Goal: Task Accomplishment & Management: Complete application form

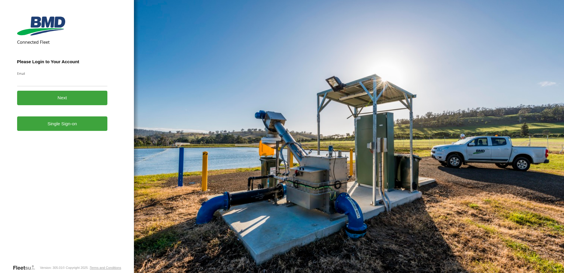
click at [66, 121] on link "Single Sign-on" at bounding box center [62, 123] width 91 height 14
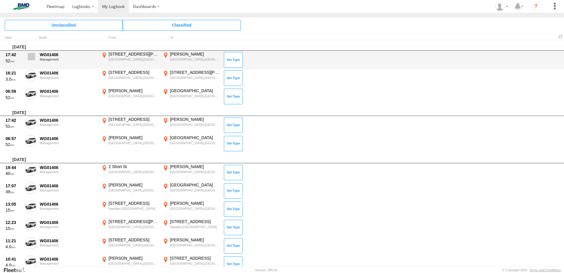
click at [33, 55] on span at bounding box center [31, 56] width 7 height 7
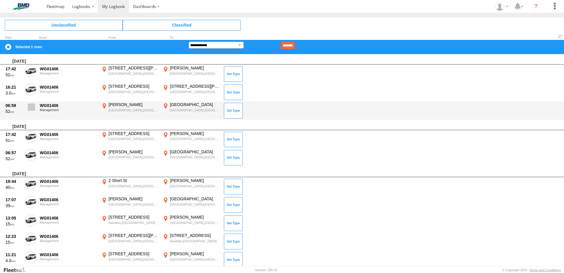
click at [30, 110] on span at bounding box center [31, 106] width 7 height 7
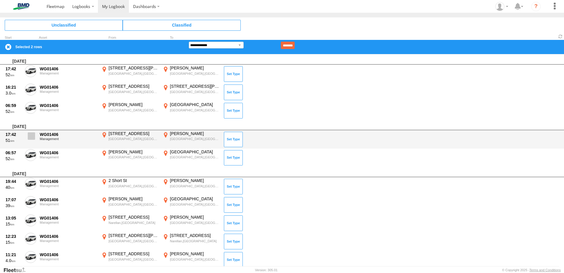
click at [35, 137] on span at bounding box center [31, 135] width 7 height 7
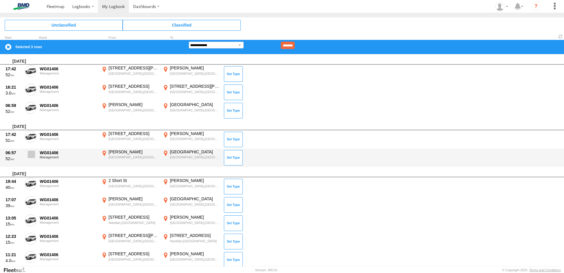
click at [29, 157] on span at bounding box center [31, 153] width 7 height 7
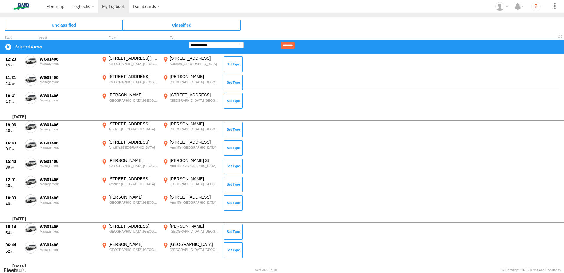
scroll to position [236, 0]
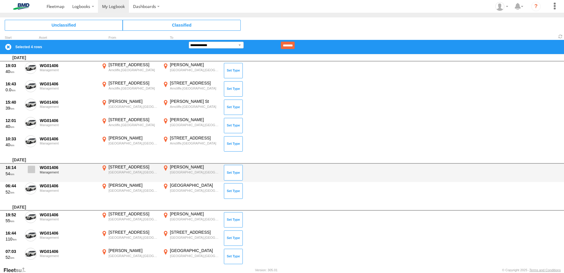
click at [32, 166] on span at bounding box center [31, 169] width 7 height 7
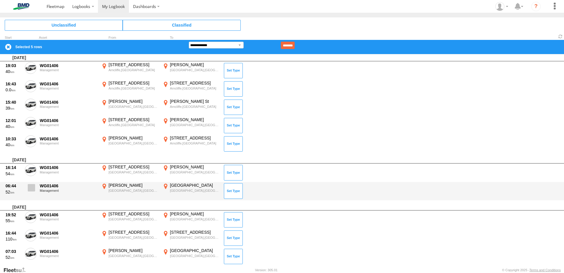
click at [30, 188] on span at bounding box center [31, 187] width 7 height 7
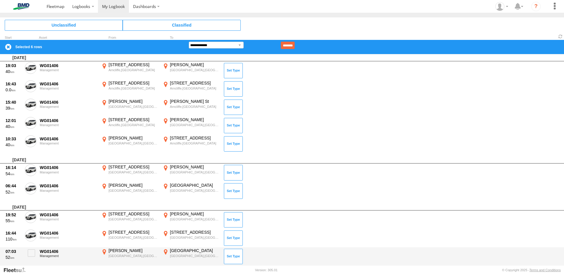
click at [35, 247] on div "07:03 52 WG01406 Management [PERSON_NAME],[GEOGRAPHIC_DATA] -33.95776 150.77963…" at bounding box center [282, 256] width 564 height 18
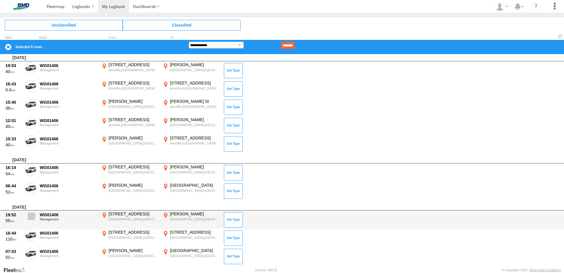
click at [31, 217] on span at bounding box center [31, 215] width 7 height 7
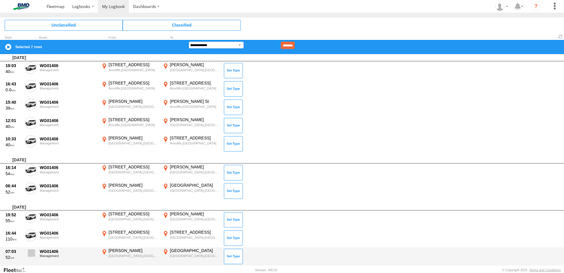
click at [30, 257] on label at bounding box center [31, 255] width 12 height 14
click at [31, 252] on span at bounding box center [31, 252] width 7 height 7
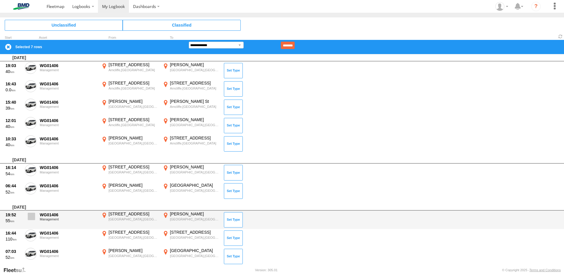
click at [31, 219] on span at bounding box center [31, 215] width 7 height 7
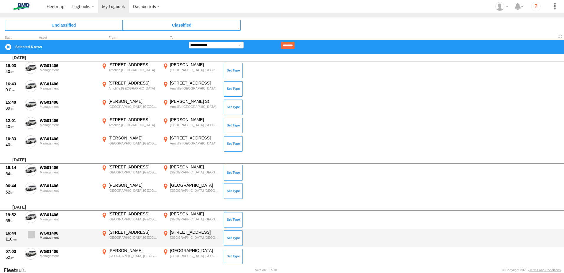
click at [30, 234] on span at bounding box center [31, 234] width 7 height 7
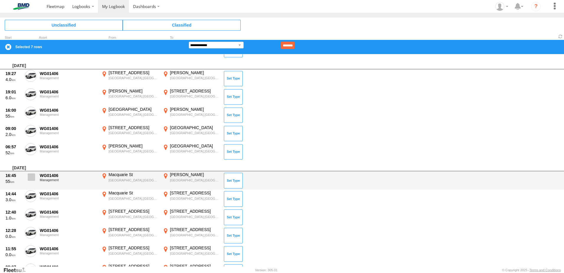
scroll to position [413, 0]
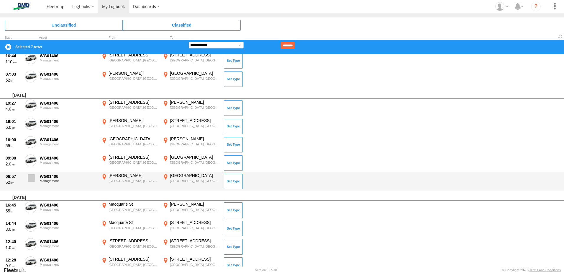
click at [33, 178] on span at bounding box center [31, 177] width 7 height 7
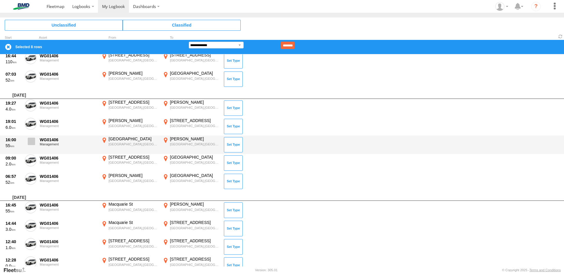
click at [34, 141] on span at bounding box center [31, 140] width 7 height 7
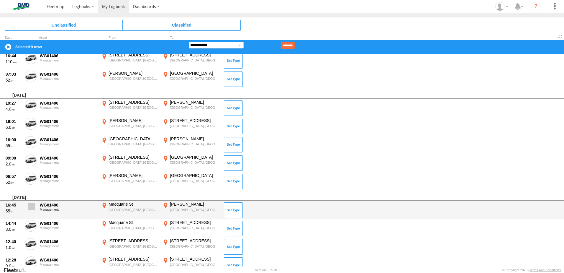
click at [32, 204] on span at bounding box center [31, 206] width 7 height 7
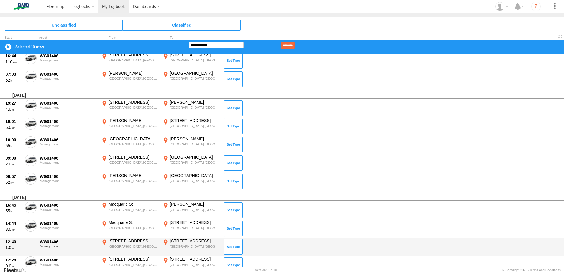
scroll to position [472, 0]
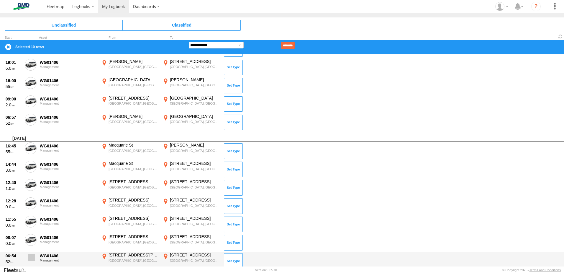
click at [33, 255] on span at bounding box center [31, 256] width 7 height 7
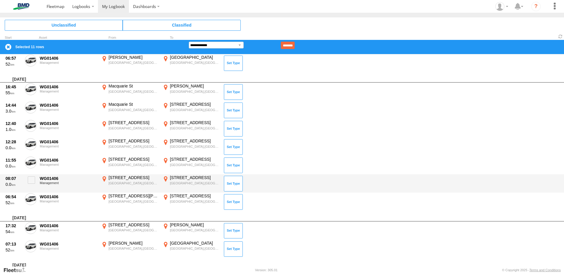
scroll to position [561, 0]
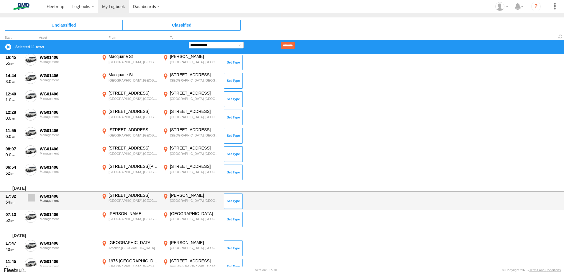
click at [34, 200] on span at bounding box center [31, 197] width 7 height 7
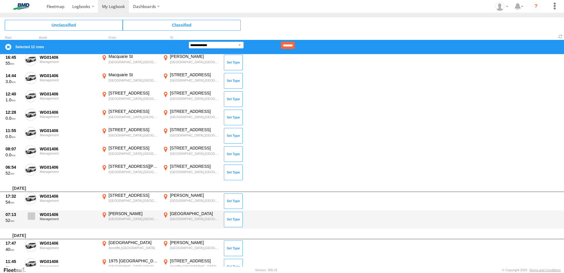
click at [28, 218] on span at bounding box center [31, 215] width 7 height 7
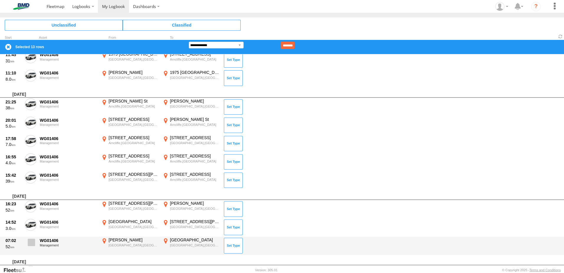
scroll to position [826, 0]
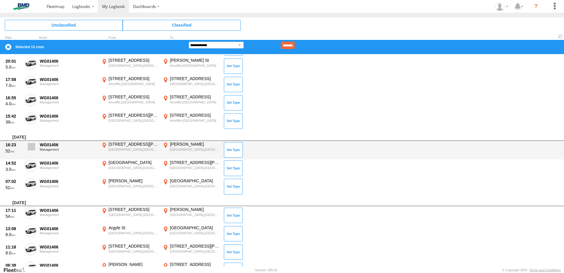
click at [34, 143] on span at bounding box center [31, 146] width 7 height 7
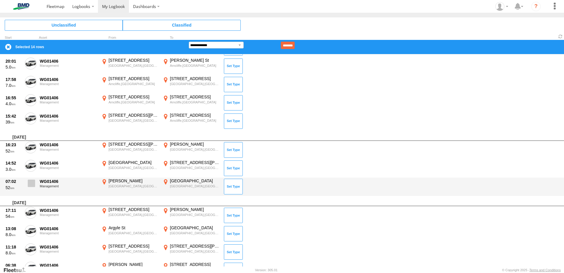
click at [32, 183] on span at bounding box center [31, 182] width 7 height 7
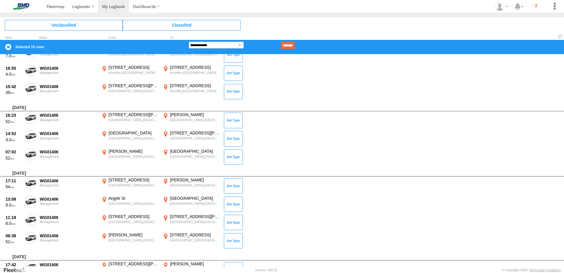
scroll to position [856, 0]
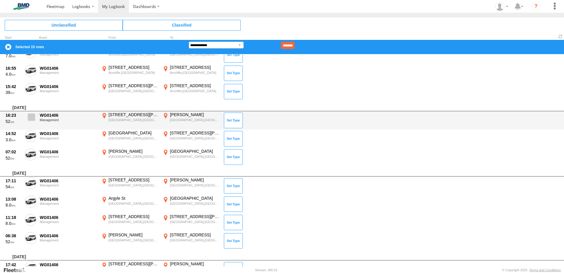
click at [31, 117] on span at bounding box center [31, 116] width 7 height 7
click at [29, 114] on span at bounding box center [31, 116] width 7 height 7
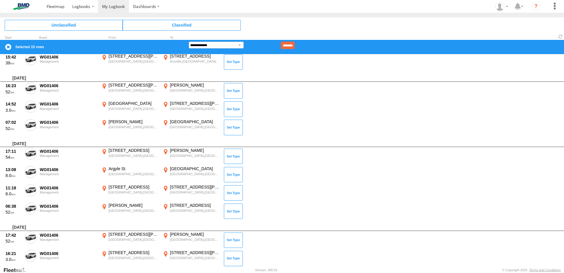
scroll to position [915, 0]
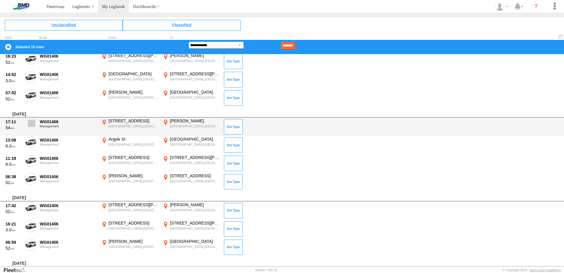
click at [32, 125] on span at bounding box center [31, 122] width 7 height 7
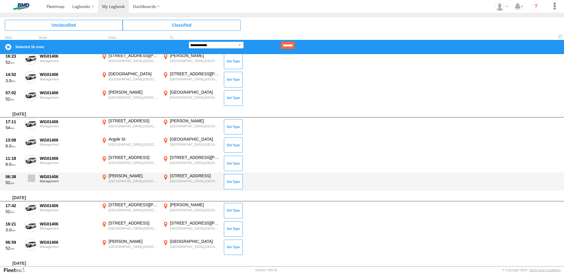
click at [30, 176] on span at bounding box center [31, 177] width 7 height 7
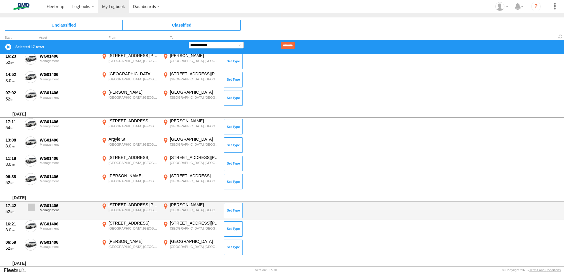
click at [31, 204] on span at bounding box center [31, 206] width 7 height 7
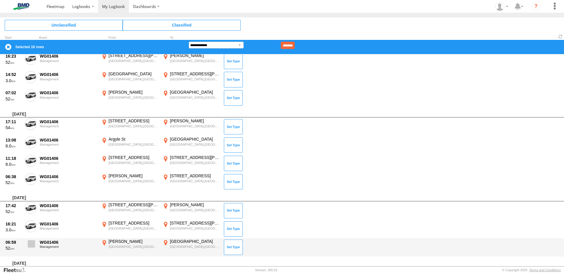
click at [29, 249] on label at bounding box center [31, 245] width 12 height 14
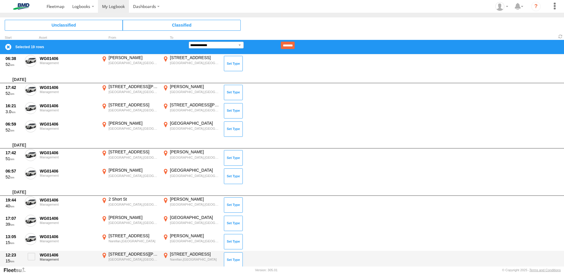
scroll to position [1062, 0]
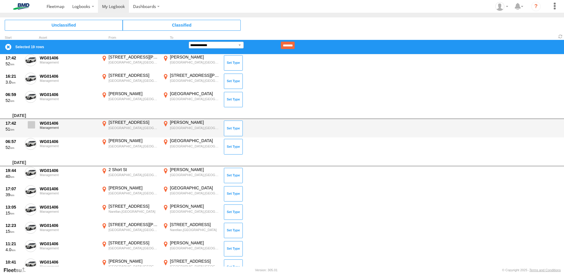
click at [33, 127] on span at bounding box center [31, 124] width 7 height 7
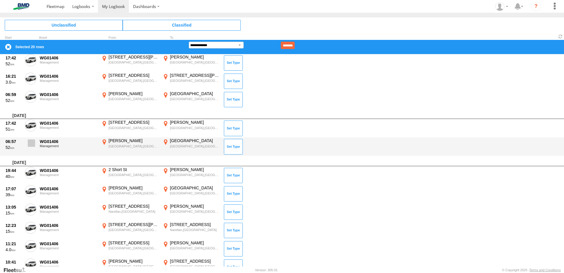
click at [30, 143] on span at bounding box center [31, 142] width 7 height 7
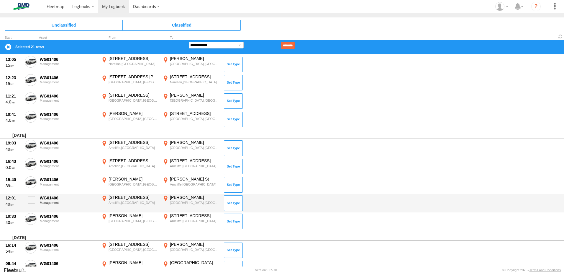
scroll to position [1269, 0]
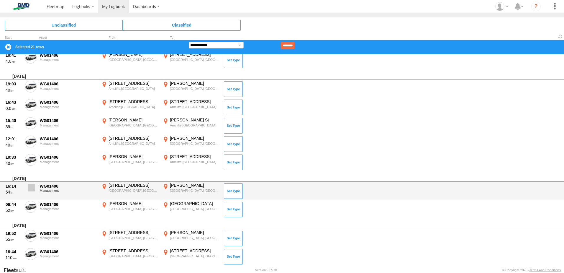
click at [33, 190] on span at bounding box center [31, 187] width 7 height 7
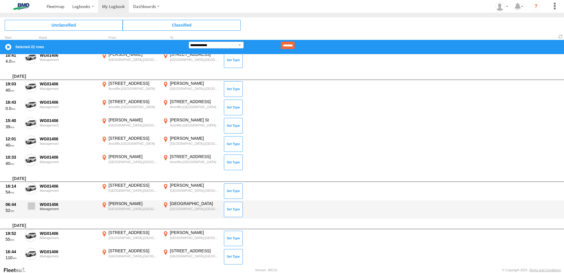
click at [27, 207] on label at bounding box center [31, 208] width 12 height 14
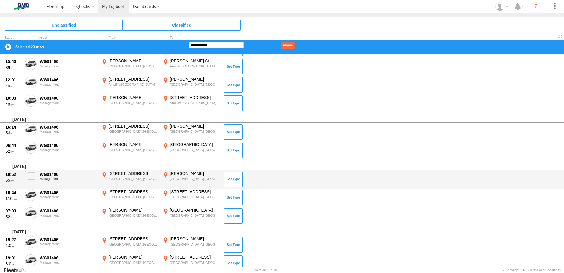
scroll to position [1357, 0]
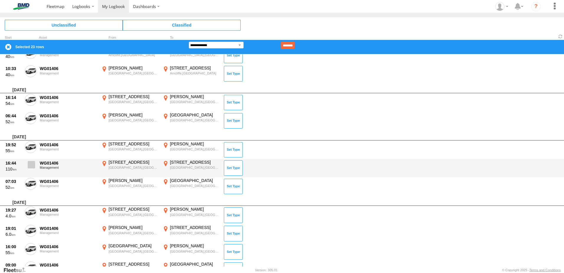
click at [31, 164] on span at bounding box center [31, 164] width 7 height 7
click at [30, 166] on span at bounding box center [31, 164] width 7 height 7
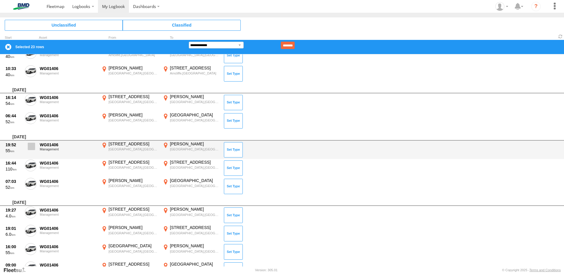
click at [31, 149] on span at bounding box center [31, 145] width 7 height 7
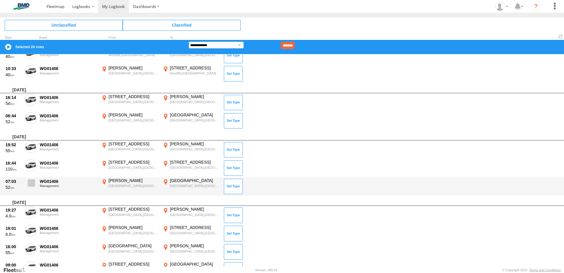
click at [29, 184] on span at bounding box center [31, 182] width 7 height 7
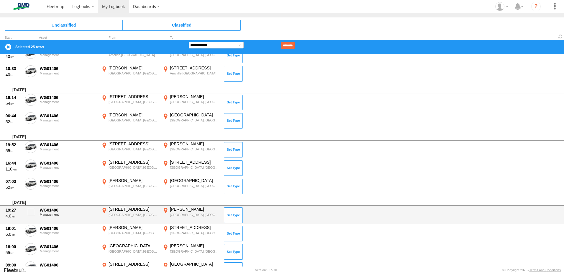
scroll to position [1387, 0]
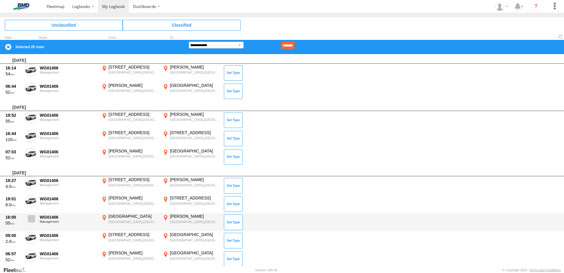
click at [28, 215] on span at bounding box center [31, 218] width 7 height 7
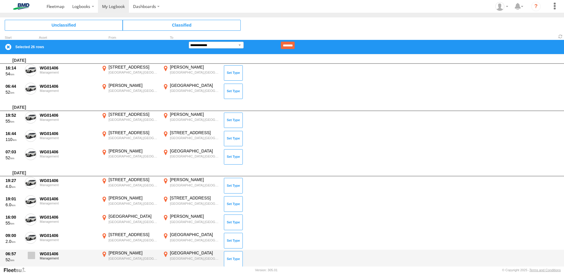
click at [27, 257] on label at bounding box center [31, 257] width 12 height 14
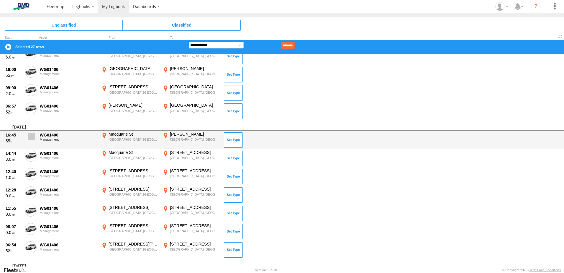
scroll to position [1505, 0]
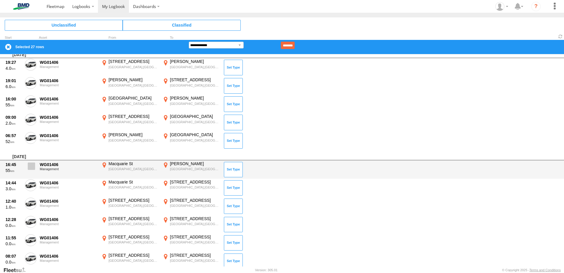
click at [30, 168] on span at bounding box center [31, 165] width 7 height 7
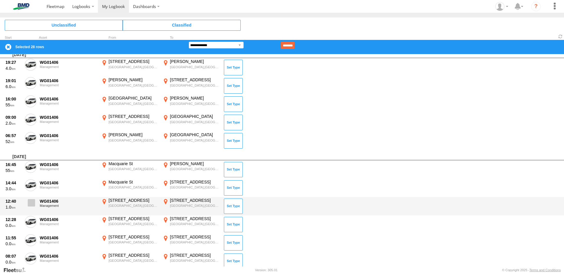
scroll to position [1564, 0]
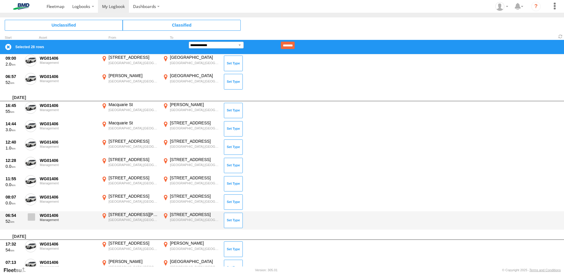
click at [33, 221] on label at bounding box center [31, 219] width 12 height 14
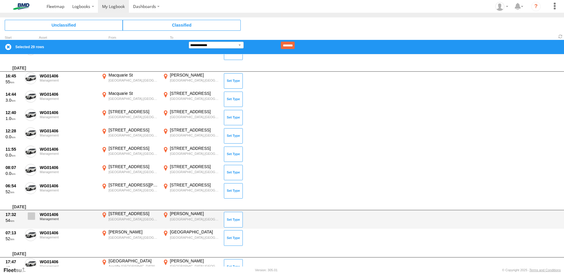
click at [31, 219] on span at bounding box center [31, 215] width 7 height 7
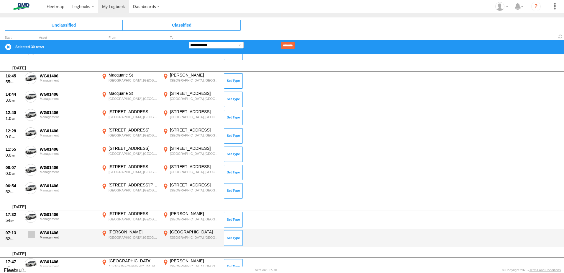
click at [28, 232] on span at bounding box center [31, 233] width 7 height 7
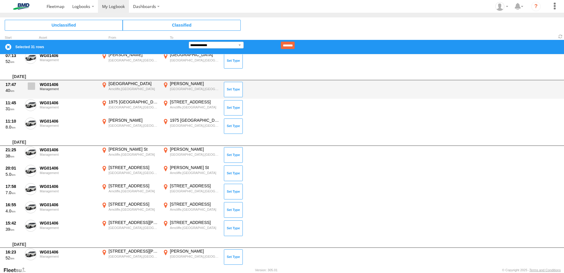
scroll to position [1800, 0]
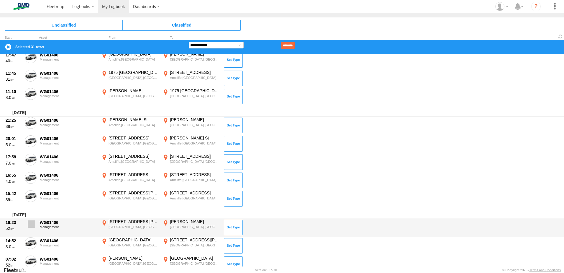
click at [36, 222] on label at bounding box center [31, 226] width 12 height 14
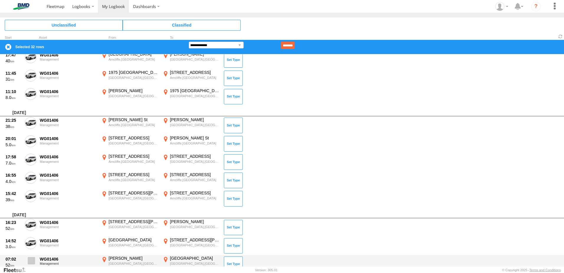
scroll to position [1859, 0]
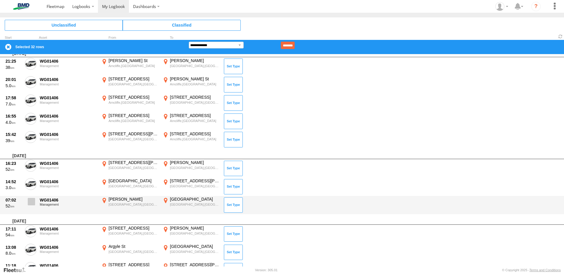
click at [31, 202] on span at bounding box center [31, 201] width 7 height 7
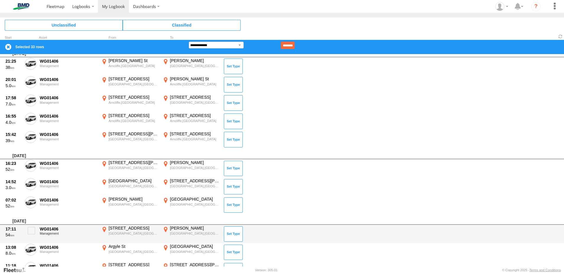
scroll to position [1888, 0]
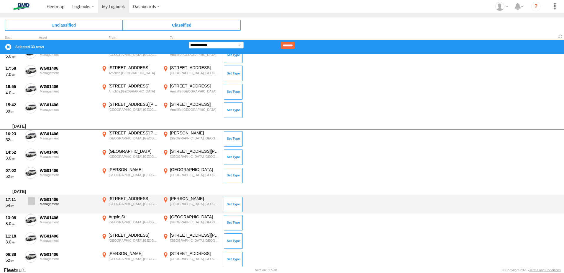
click at [30, 201] on span at bounding box center [31, 200] width 7 height 7
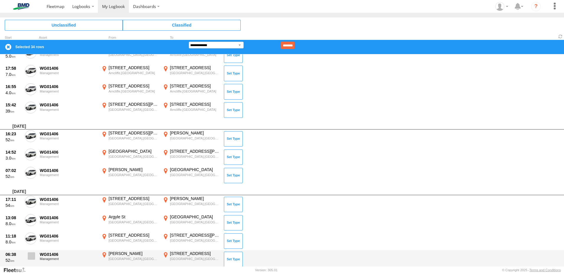
click at [30, 259] on span at bounding box center [31, 255] width 7 height 7
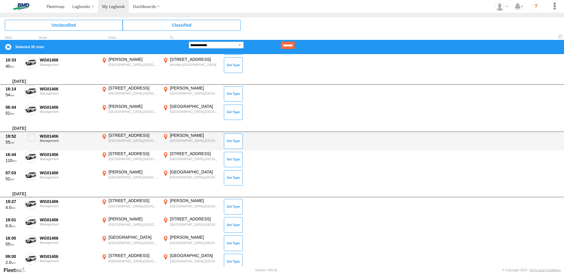
scroll to position [315, 0]
click at [34, 137] on span at bounding box center [31, 137] width 7 height 7
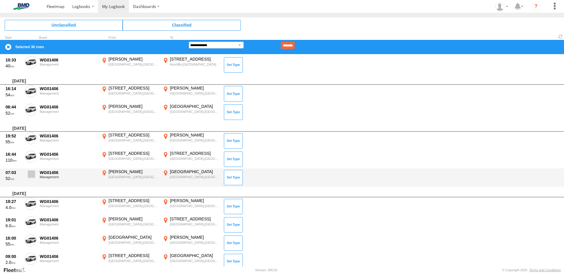
click at [30, 173] on span at bounding box center [31, 173] width 7 height 7
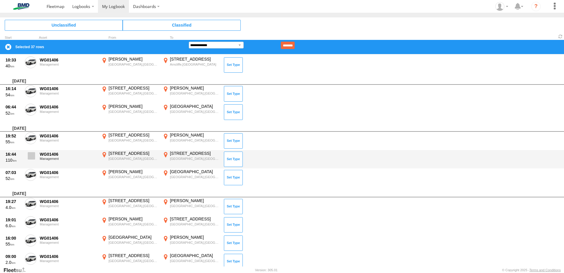
click at [30, 155] on span at bounding box center [31, 155] width 7 height 7
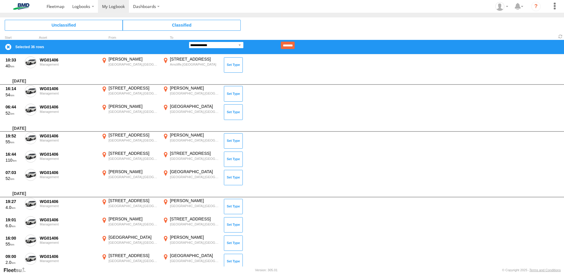
click at [240, 45] on select "**********" at bounding box center [216, 45] width 55 height 7
click at [189, 42] on select "**********" at bounding box center [216, 45] width 55 height 7
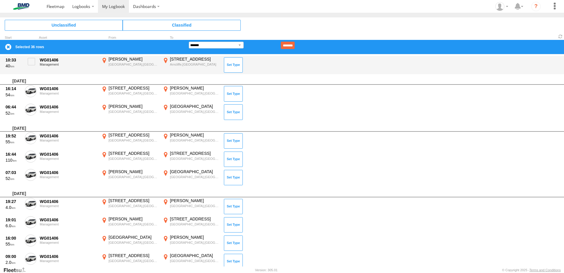
click at [295, 45] on input "********" at bounding box center [288, 45] width 14 height 7
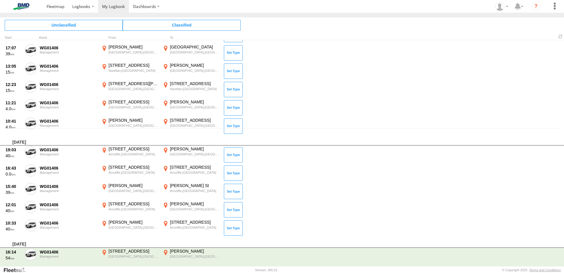
scroll to position [0, 0]
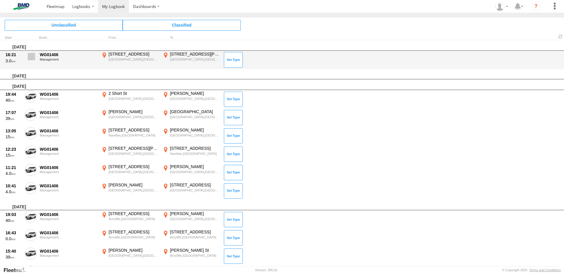
click at [33, 53] on span at bounding box center [31, 56] width 7 height 7
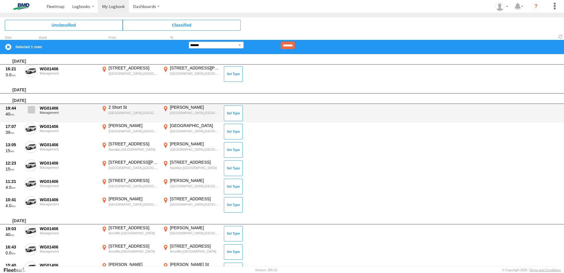
click at [33, 109] on span at bounding box center [31, 109] width 7 height 7
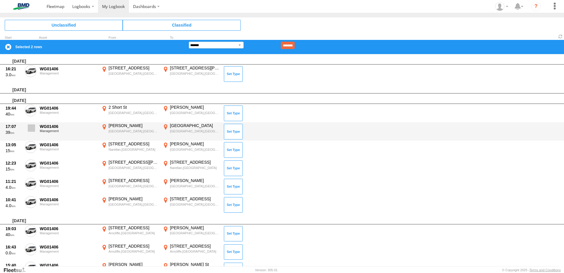
click at [30, 125] on span at bounding box center [31, 127] width 7 height 7
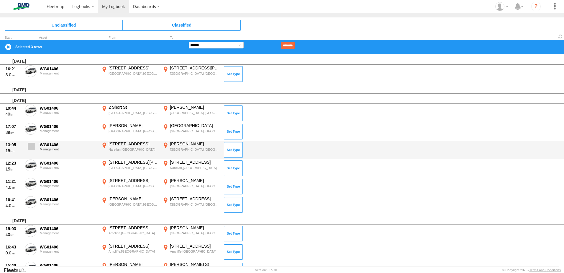
click at [30, 148] on span at bounding box center [31, 145] width 7 height 7
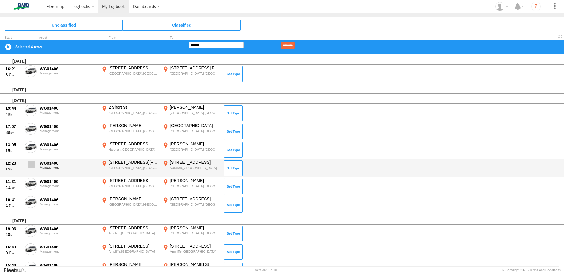
click at [31, 163] on span at bounding box center [31, 164] width 7 height 7
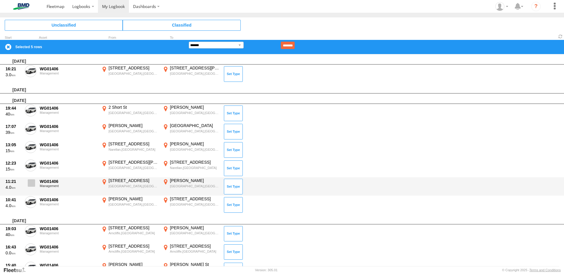
click at [29, 184] on span at bounding box center [31, 182] width 7 height 7
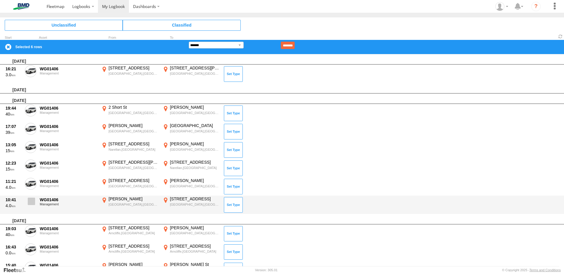
click at [30, 201] on span at bounding box center [31, 200] width 7 height 7
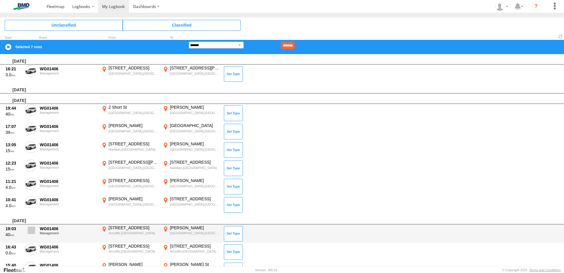
click at [32, 227] on span at bounding box center [31, 229] width 7 height 7
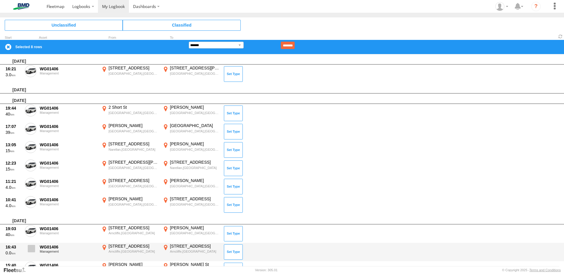
click at [32, 246] on span at bounding box center [31, 248] width 7 height 7
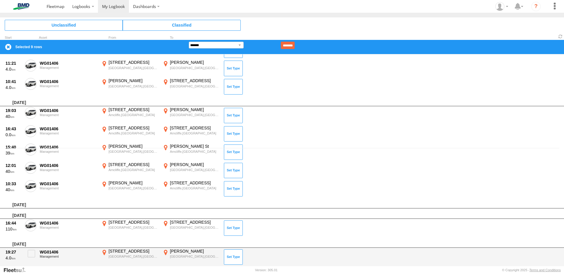
scroll to position [148, 0]
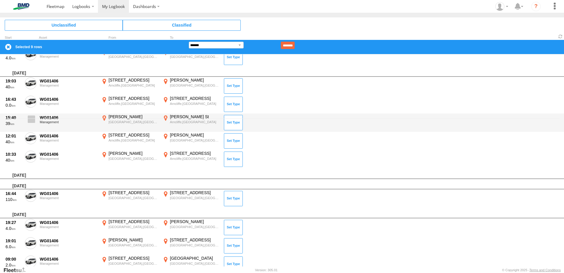
click at [32, 119] on span at bounding box center [31, 118] width 7 height 7
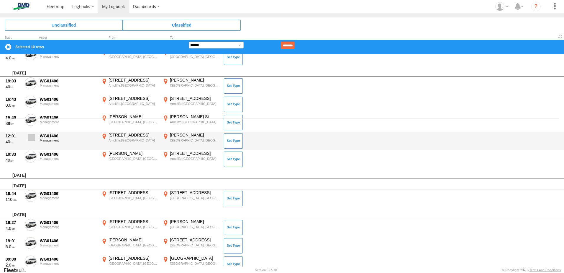
click at [33, 138] on span at bounding box center [31, 137] width 7 height 7
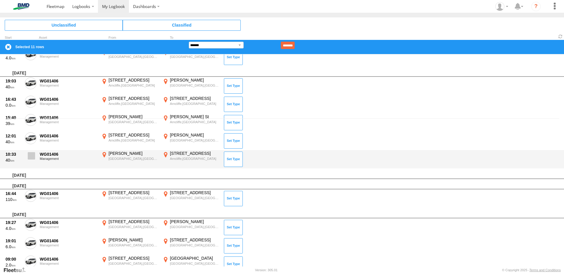
click at [30, 155] on span at bounding box center [31, 155] width 7 height 7
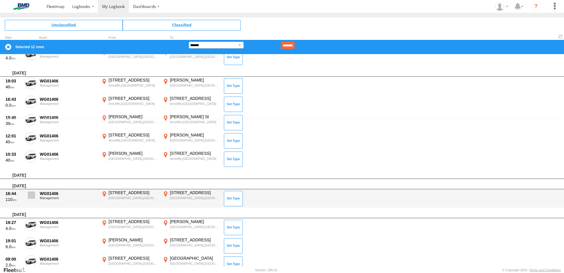
click at [31, 196] on span at bounding box center [31, 194] width 7 height 7
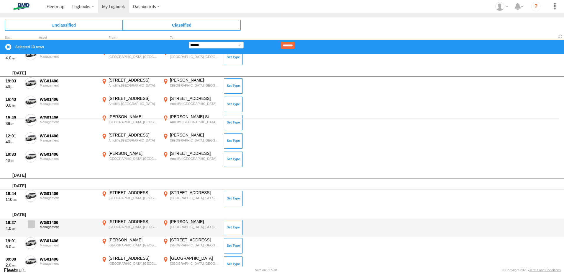
click at [28, 228] on label at bounding box center [31, 226] width 12 height 14
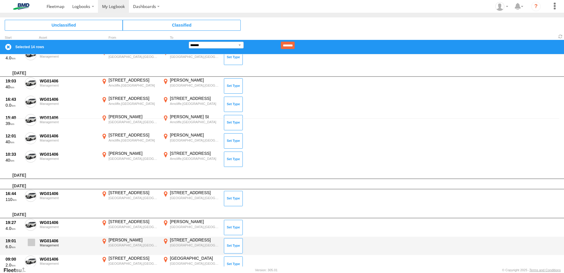
click at [31, 242] on span at bounding box center [31, 241] width 7 height 7
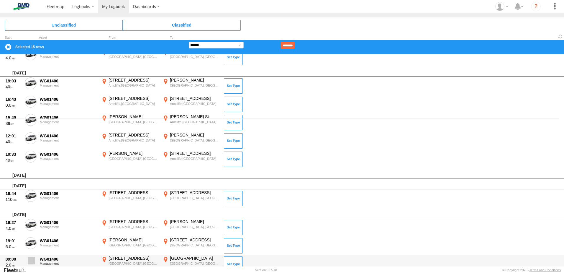
click at [28, 262] on span at bounding box center [31, 260] width 7 height 7
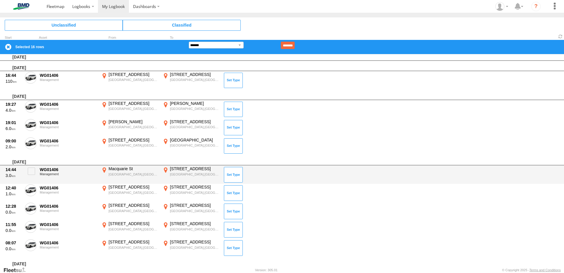
scroll to position [295, 0]
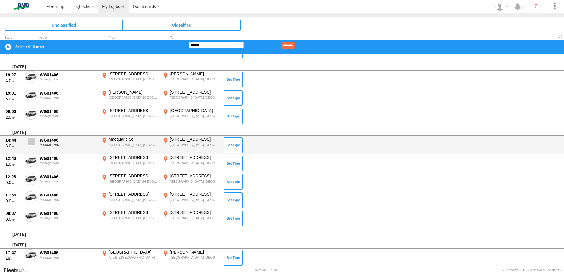
click at [34, 141] on span at bounding box center [31, 141] width 7 height 7
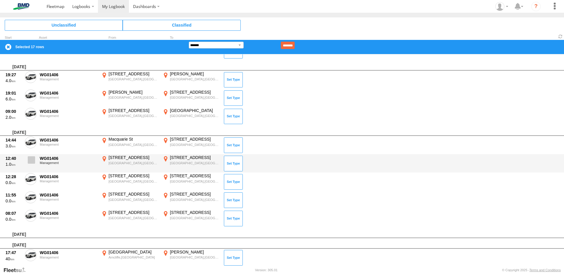
click at [30, 160] on span at bounding box center [31, 159] width 7 height 7
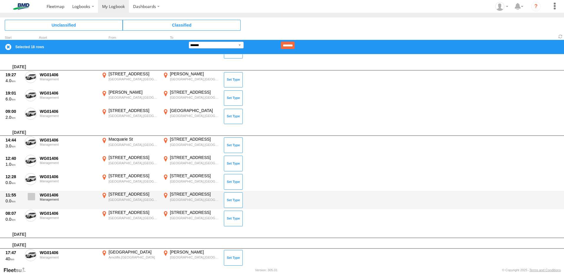
drag, startPoint x: 29, startPoint y: 178, endPoint x: 32, endPoint y: 194, distance: 15.3
click at [0, 0] on span at bounding box center [0, 0] width 0 height 0
click at [31, 197] on span at bounding box center [31, 196] width 7 height 7
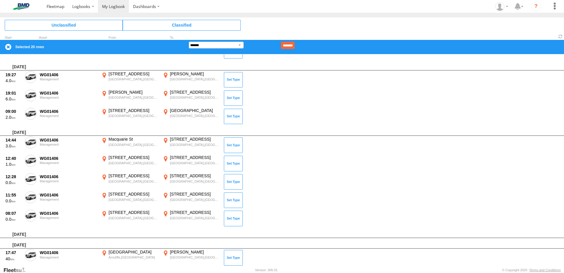
drag, startPoint x: 31, startPoint y: 218, endPoint x: 33, endPoint y: 228, distance: 10.2
click at [31, 219] on label at bounding box center [31, 216] width 12 height 14
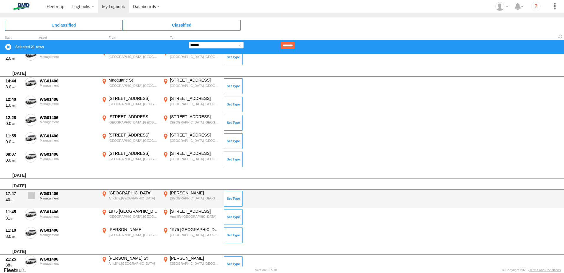
click at [32, 196] on span at bounding box center [31, 194] width 7 height 7
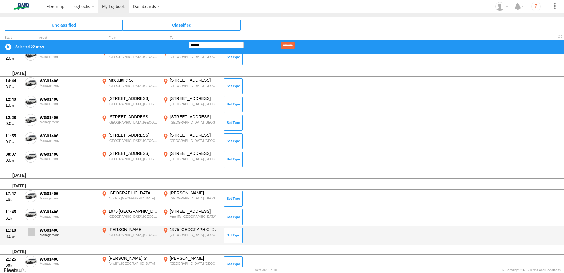
drag, startPoint x: 30, startPoint y: 210, endPoint x: 31, endPoint y: 233, distance: 22.7
click at [0, 0] on span at bounding box center [0, 0] width 0 height 0
click at [31, 234] on span at bounding box center [31, 231] width 7 height 7
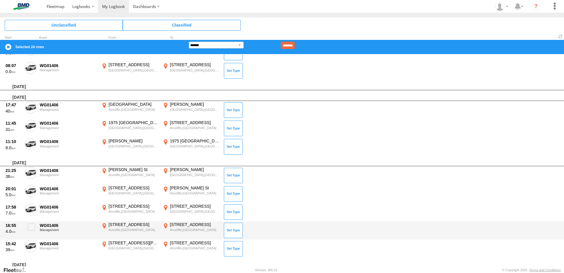
scroll to position [472, 0]
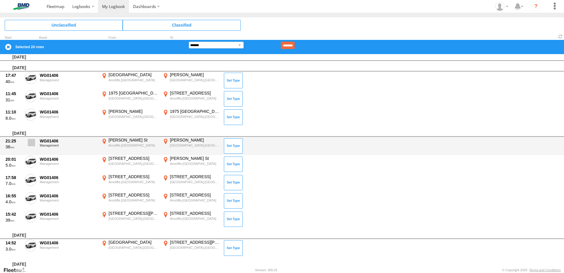
click at [35, 139] on span at bounding box center [31, 142] width 7 height 7
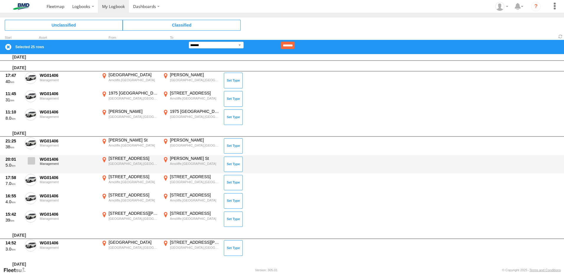
click at [29, 162] on span at bounding box center [31, 160] width 7 height 7
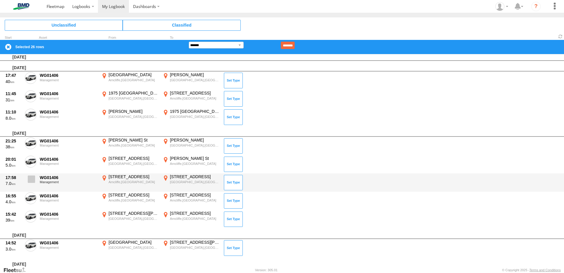
click at [32, 180] on span at bounding box center [31, 178] width 7 height 7
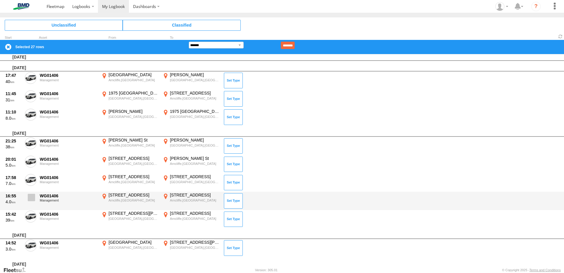
click at [32, 197] on span at bounding box center [31, 197] width 7 height 7
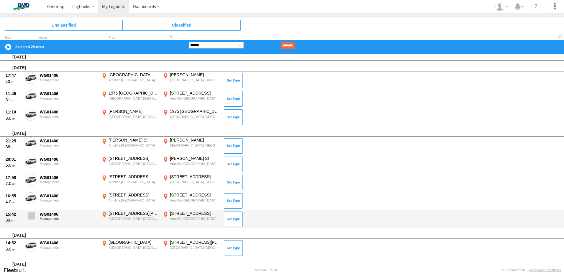
click at [31, 221] on label at bounding box center [31, 217] width 12 height 14
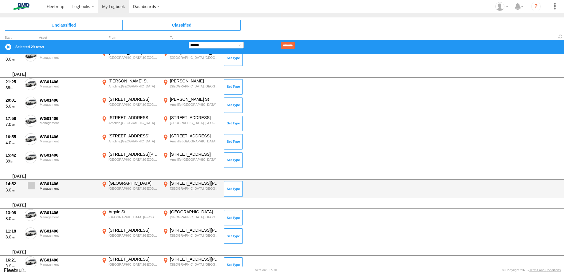
click at [32, 185] on span at bounding box center [31, 185] width 7 height 7
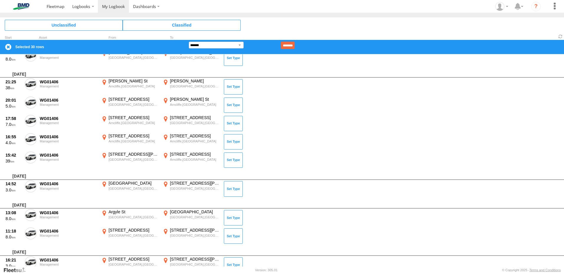
click at [30, 207] on div "[DATE]" at bounding box center [282, 203] width 564 height 11
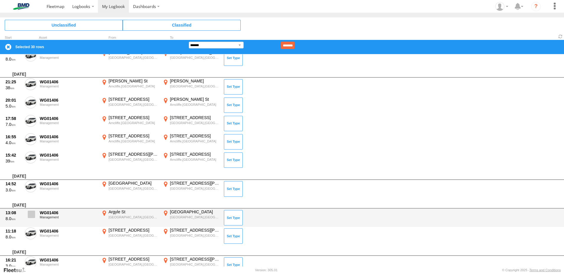
click at [30, 212] on span at bounding box center [31, 213] width 7 height 7
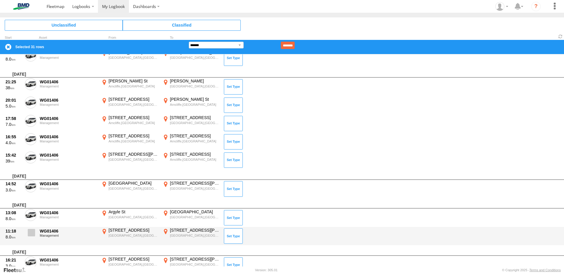
drag, startPoint x: 32, startPoint y: 235, endPoint x: 32, endPoint y: 243, distance: 7.7
click at [32, 235] on span at bounding box center [31, 232] width 7 height 7
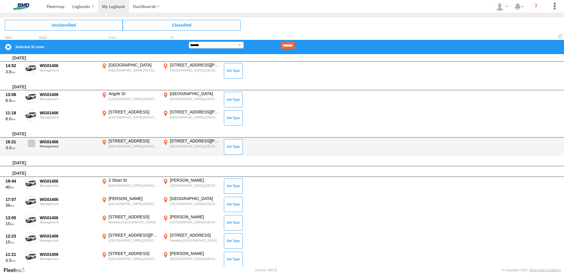
click at [32, 143] on span at bounding box center [31, 143] width 7 height 7
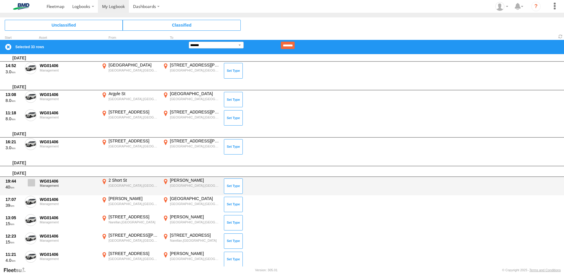
click at [30, 181] on span at bounding box center [31, 182] width 7 height 7
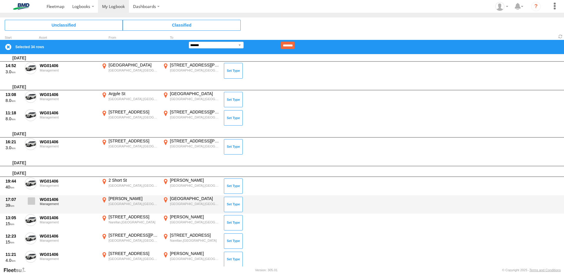
click at [30, 201] on span at bounding box center [31, 200] width 7 height 7
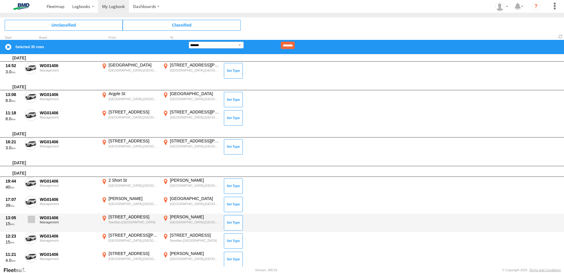
click at [32, 222] on span at bounding box center [31, 218] width 7 height 7
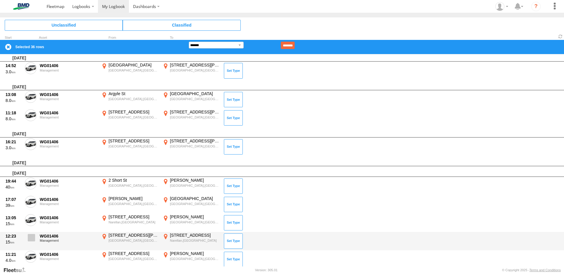
click at [30, 240] on span at bounding box center [31, 237] width 7 height 7
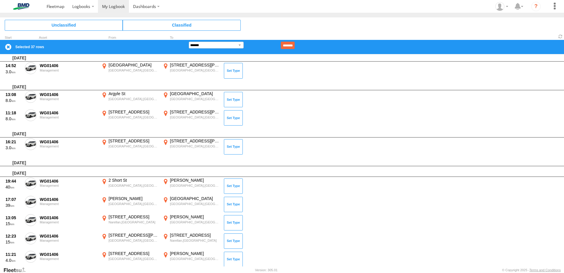
scroll to position [738, 0]
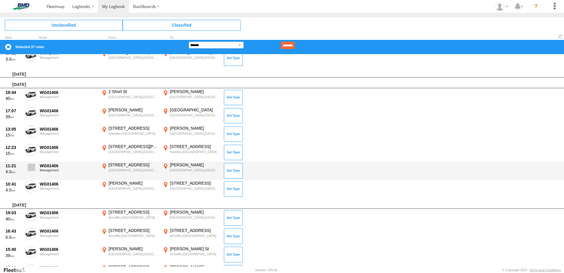
click at [31, 166] on span at bounding box center [31, 166] width 7 height 7
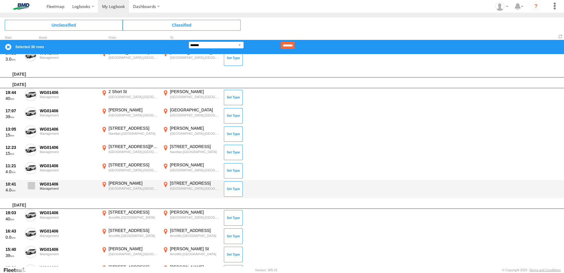
click at [32, 186] on span at bounding box center [31, 185] width 7 height 7
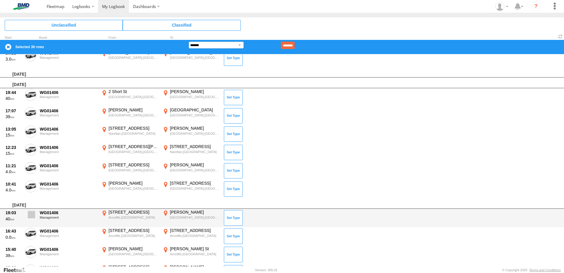
click at [30, 214] on span at bounding box center [31, 214] width 7 height 7
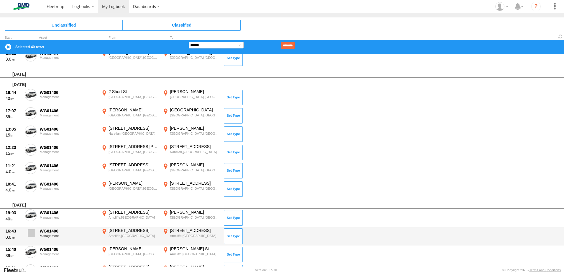
click at [29, 232] on span at bounding box center [31, 232] width 7 height 7
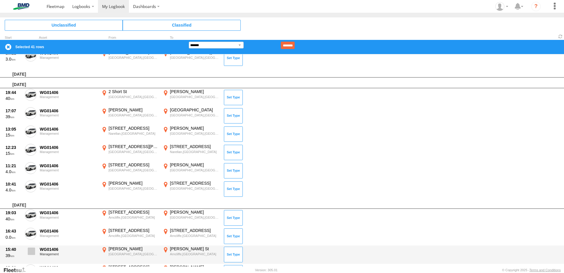
click at [29, 249] on span at bounding box center [31, 250] width 7 height 7
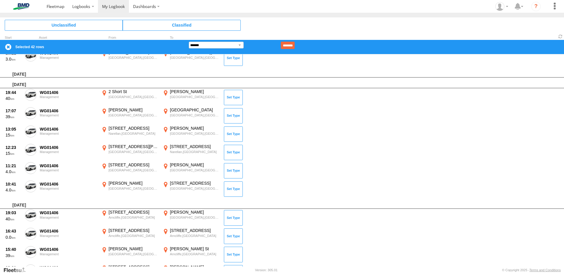
scroll to position [826, 0]
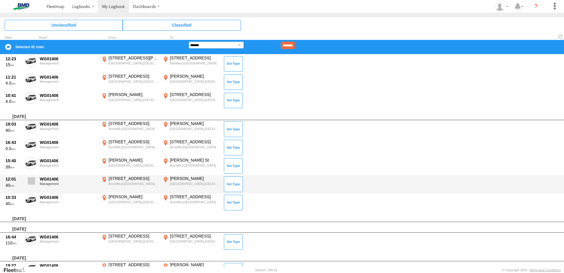
click at [33, 182] on span at bounding box center [31, 180] width 7 height 7
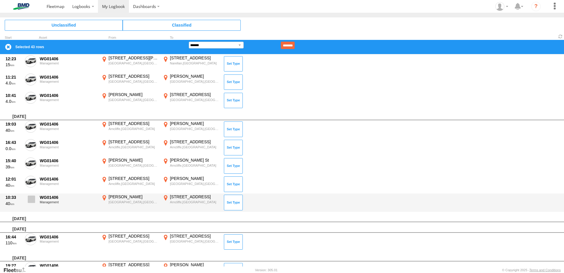
click at [32, 198] on span at bounding box center [31, 198] width 7 height 7
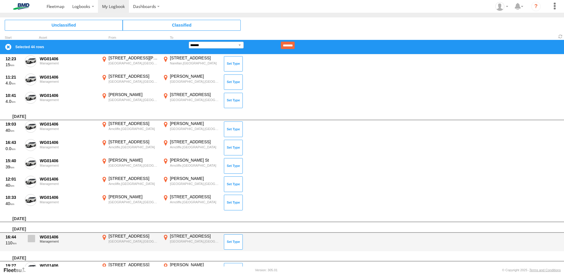
click at [27, 242] on label at bounding box center [31, 240] width 12 height 14
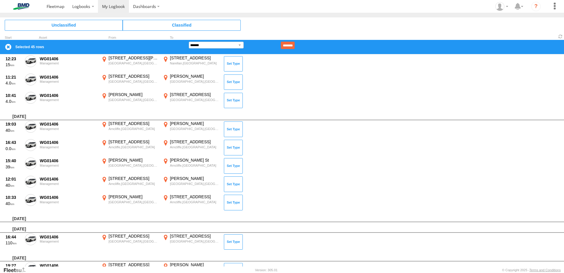
scroll to position [885, 0]
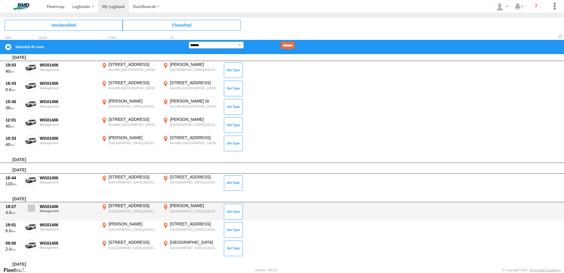
click at [33, 208] on span at bounding box center [31, 207] width 7 height 7
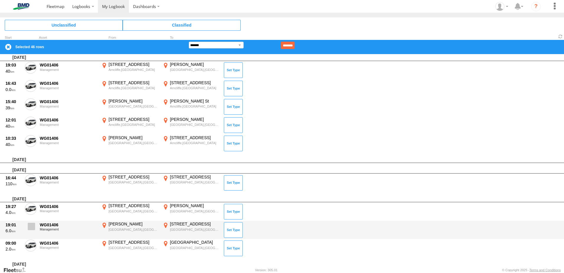
click at [25, 229] on label at bounding box center [31, 228] width 12 height 14
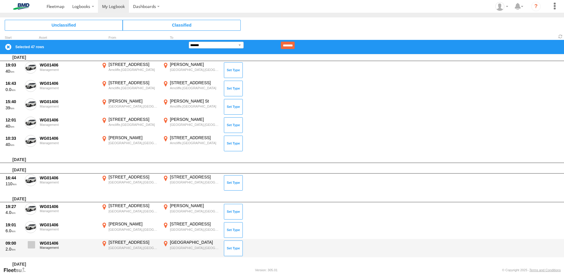
click at [32, 243] on span at bounding box center [31, 244] width 7 height 7
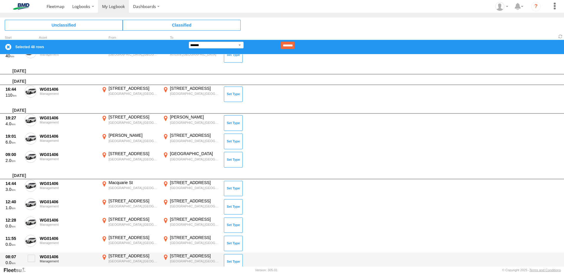
scroll to position [1033, 0]
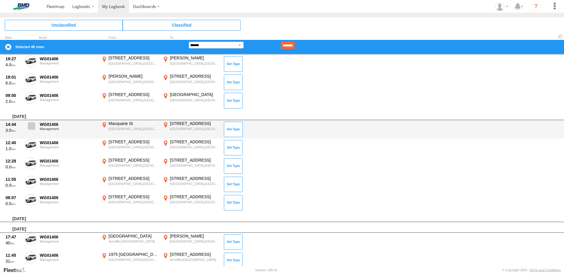
click at [28, 125] on span at bounding box center [31, 125] width 7 height 7
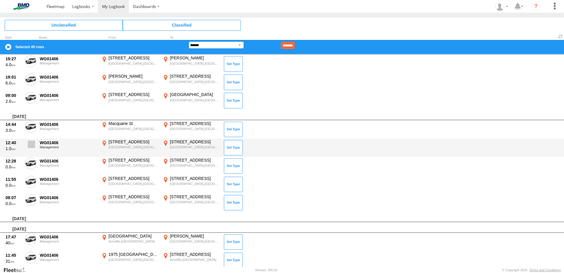
click at [31, 140] on span at bounding box center [31, 143] width 7 height 7
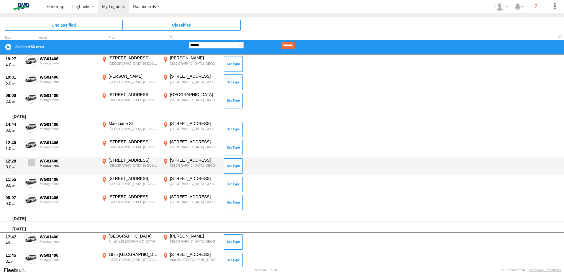
click at [30, 163] on span at bounding box center [31, 162] width 7 height 7
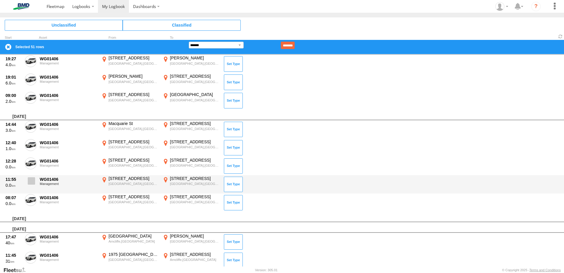
click at [34, 182] on span at bounding box center [31, 180] width 7 height 7
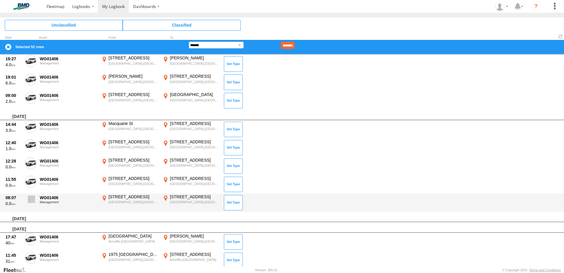
click at [31, 199] on span at bounding box center [31, 198] width 7 height 7
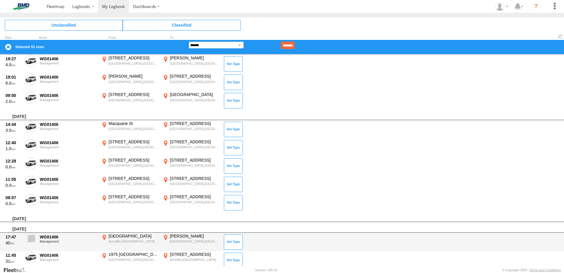
click at [32, 238] on span at bounding box center [31, 238] width 7 height 7
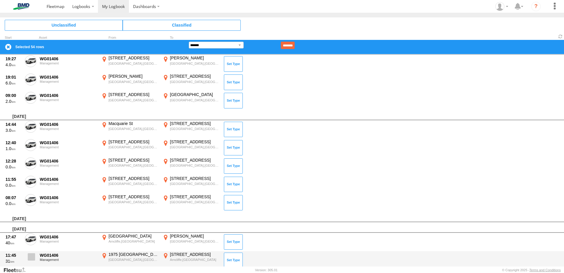
click at [30, 255] on span at bounding box center [31, 256] width 7 height 7
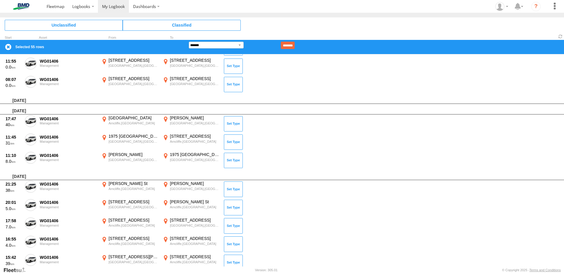
scroll to position [1210, 0]
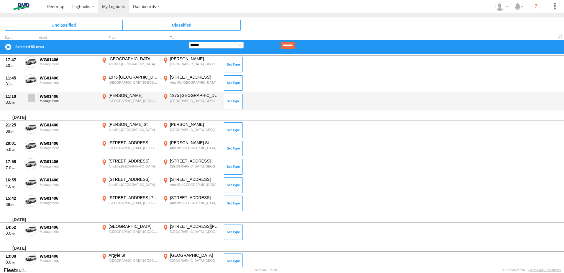
click at [35, 97] on span at bounding box center [31, 97] width 7 height 7
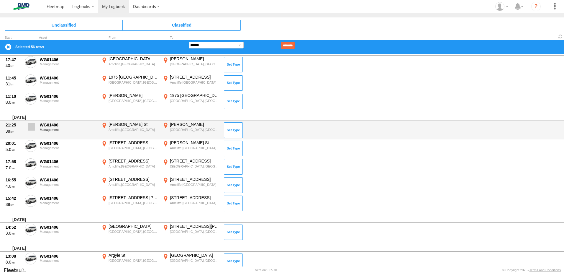
click at [30, 127] on span at bounding box center [31, 126] width 7 height 7
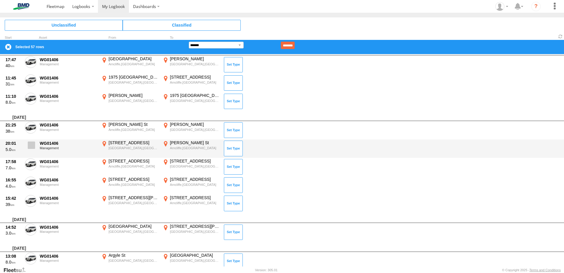
click at [28, 146] on span at bounding box center [31, 144] width 7 height 7
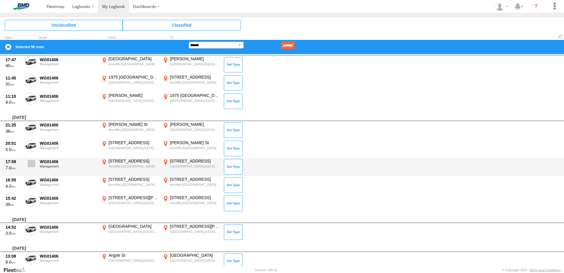
click at [32, 166] on span at bounding box center [31, 163] width 7 height 7
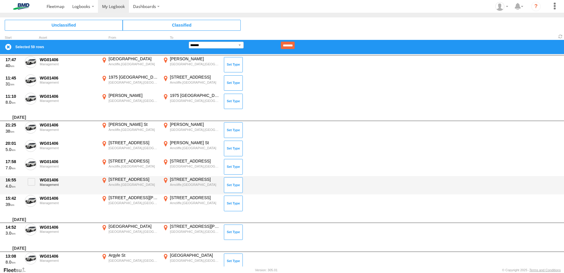
drag, startPoint x: 33, startPoint y: 180, endPoint x: 34, endPoint y: 191, distance: 11.2
click at [33, 181] on span at bounding box center [31, 181] width 7 height 7
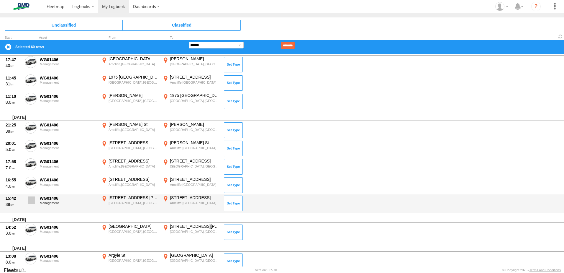
click at [33, 199] on span at bounding box center [31, 199] width 7 height 7
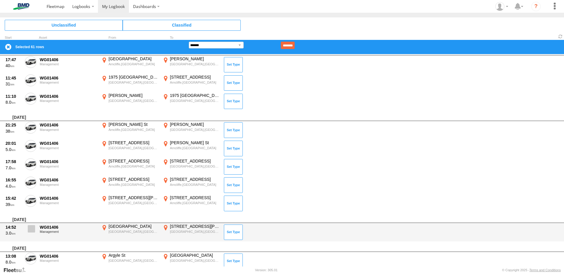
click at [32, 231] on span at bounding box center [31, 228] width 7 height 7
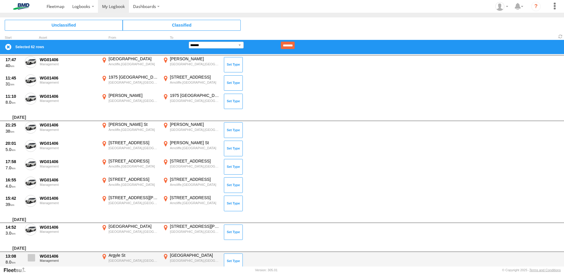
click at [30, 256] on span at bounding box center [31, 257] width 7 height 7
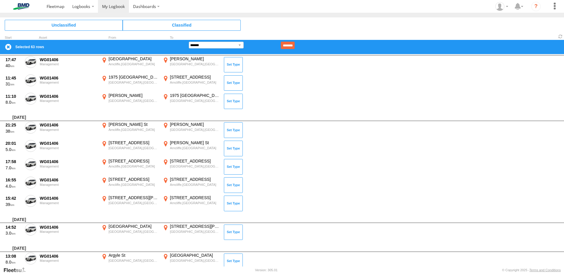
scroll to position [1266, 0]
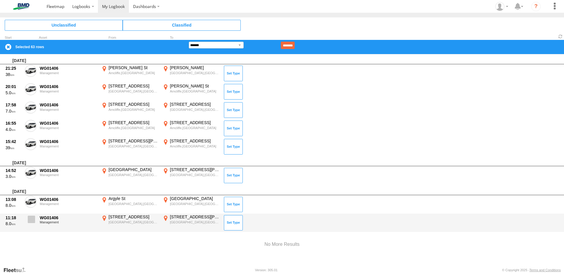
click at [32, 220] on span at bounding box center [31, 218] width 7 height 7
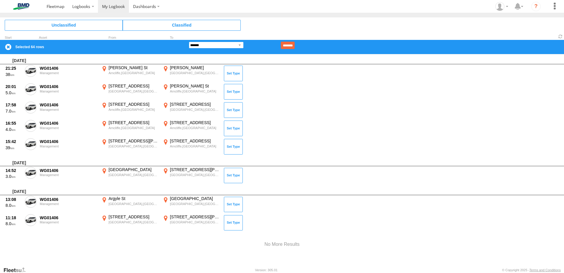
click at [220, 46] on select "**********" at bounding box center [216, 45] width 55 height 7
select select "**"
click at [189, 42] on select "**********" at bounding box center [216, 45] width 55 height 7
click at [295, 44] on input "********" at bounding box center [288, 45] width 14 height 7
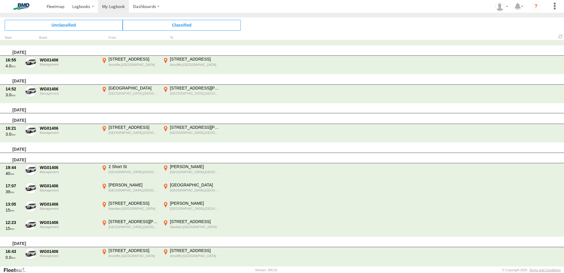
scroll to position [81, 0]
